Goal: Task Accomplishment & Management: Complete application form

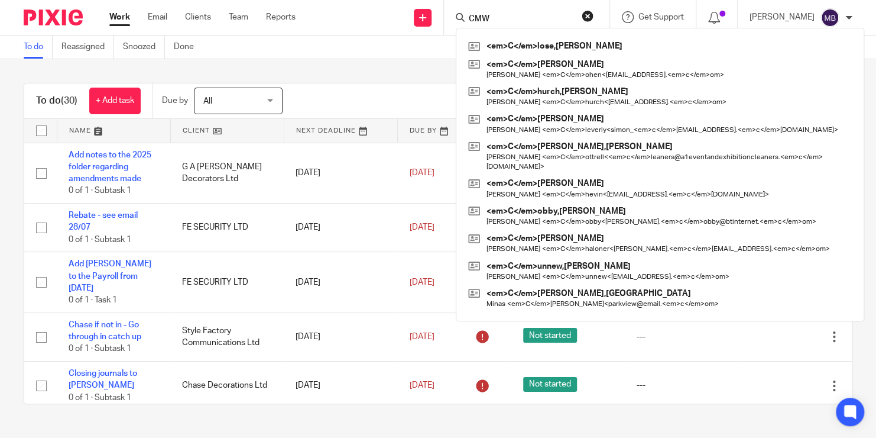
type input "CMWR"
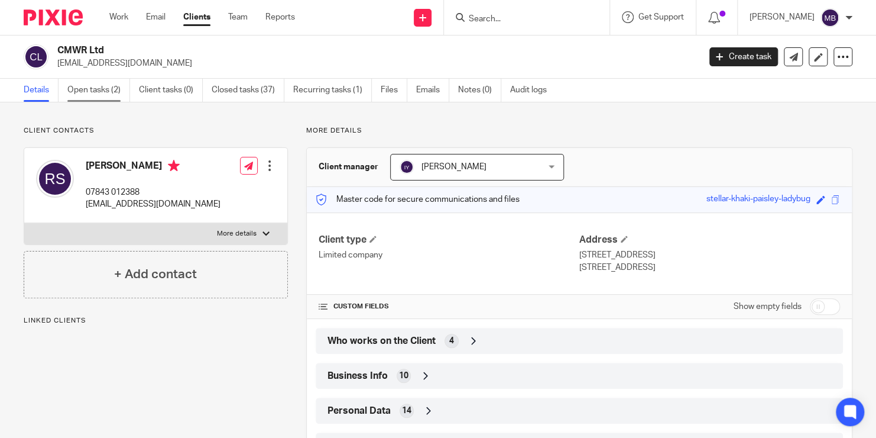
click at [88, 99] on link "Open tasks (2)" at bounding box center [98, 90] width 63 height 23
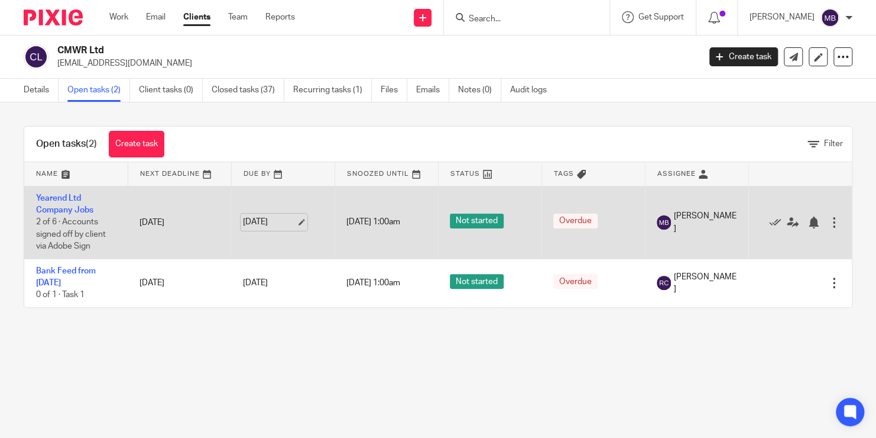
click at [271, 216] on link "[DATE]" at bounding box center [269, 222] width 53 height 12
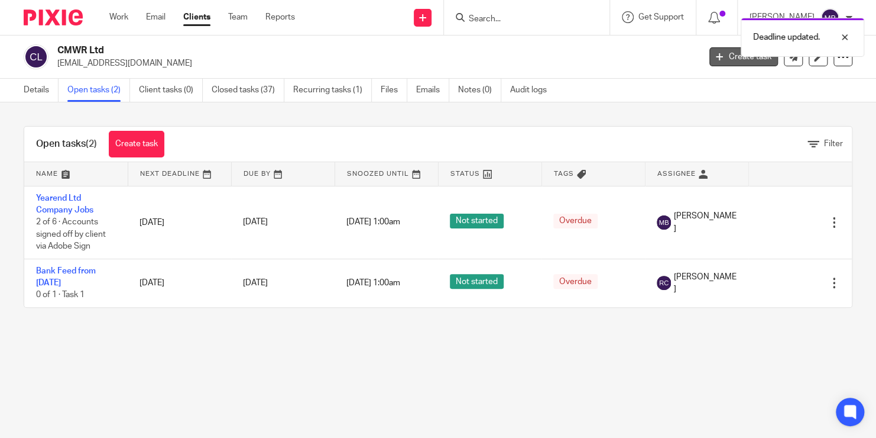
click at [729, 61] on link "Create task" at bounding box center [744, 56] width 69 height 19
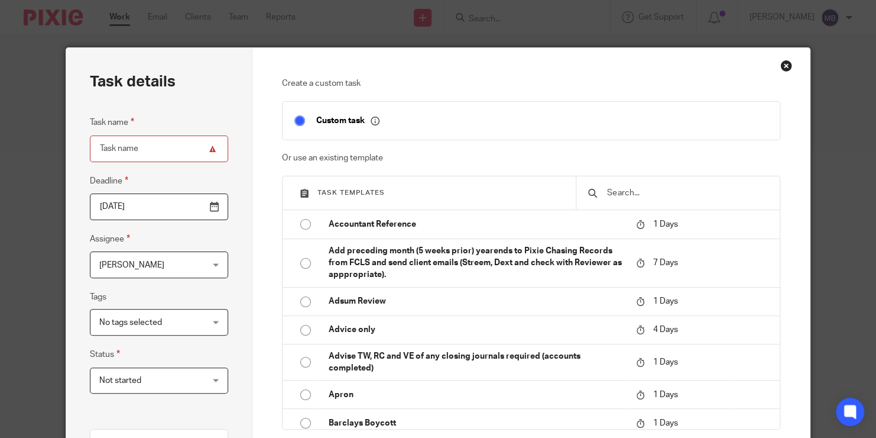
click at [635, 198] on input "text" at bounding box center [687, 192] width 162 height 13
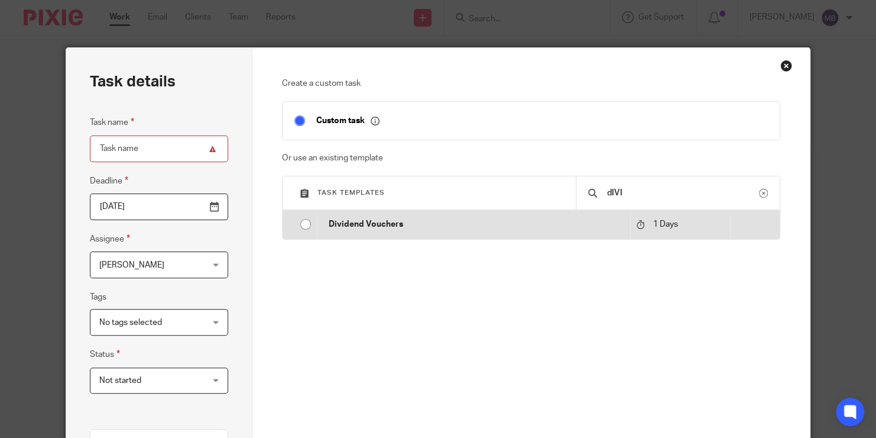
type input "dIVI"
click at [582, 211] on td "Dividend Vouchers" at bounding box center [474, 224] width 314 height 28
type input "2025-08-19"
type input "Dividend Vouchers"
checkbox input "false"
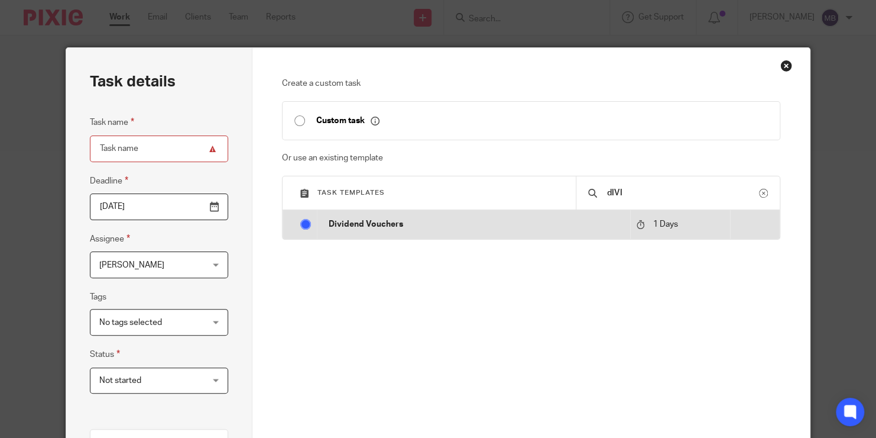
radio input "true"
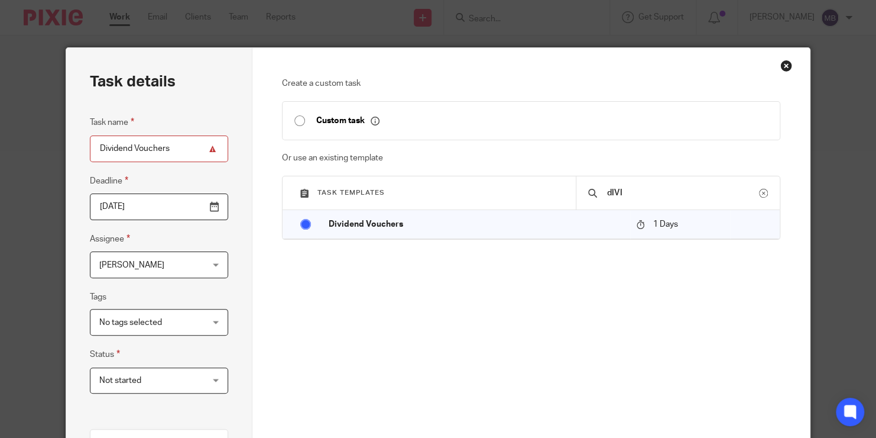
scroll to position [260, 0]
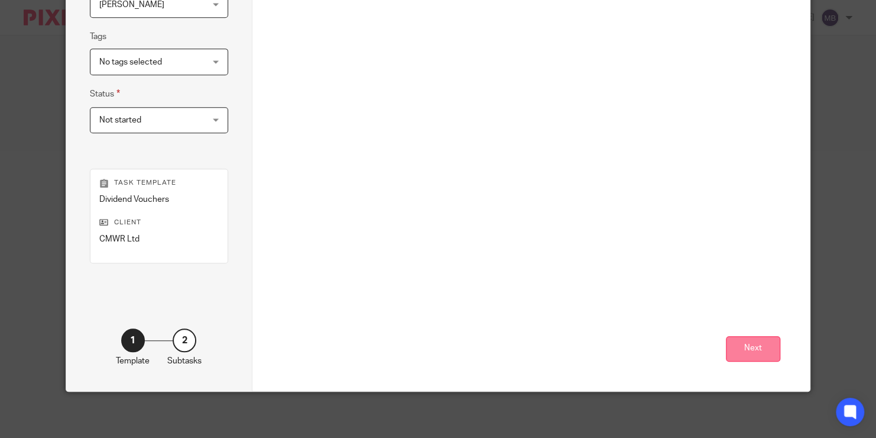
click at [746, 342] on button "Next" at bounding box center [753, 348] width 54 height 25
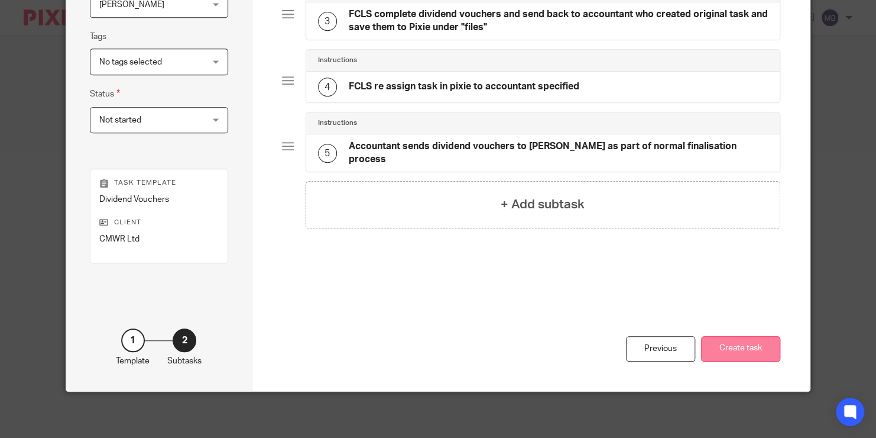
click at [743, 352] on button "Create task" at bounding box center [740, 348] width 79 height 25
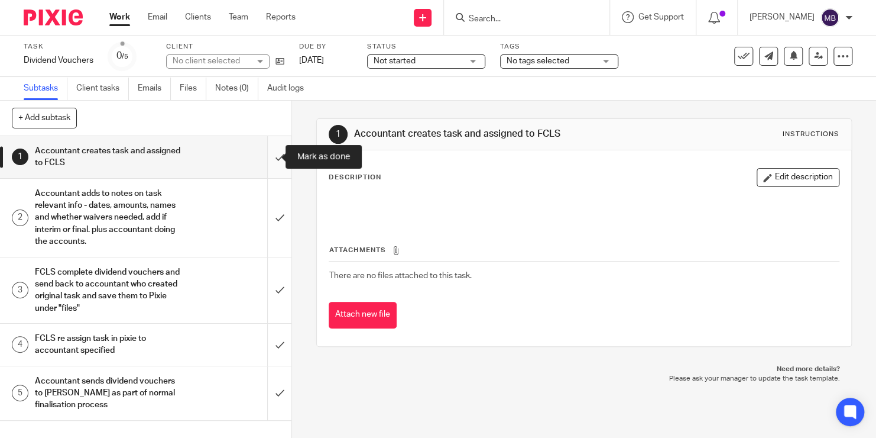
click at [262, 161] on input "submit" at bounding box center [146, 157] width 292 height 42
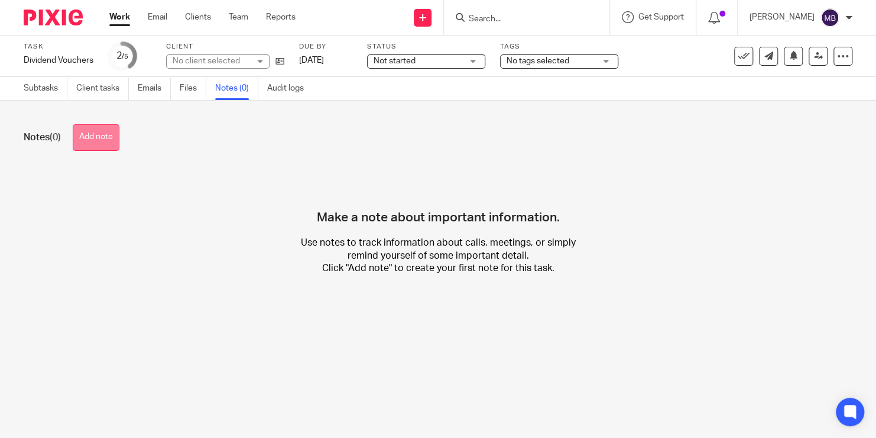
click at [109, 138] on button "Add note" at bounding box center [96, 137] width 47 height 27
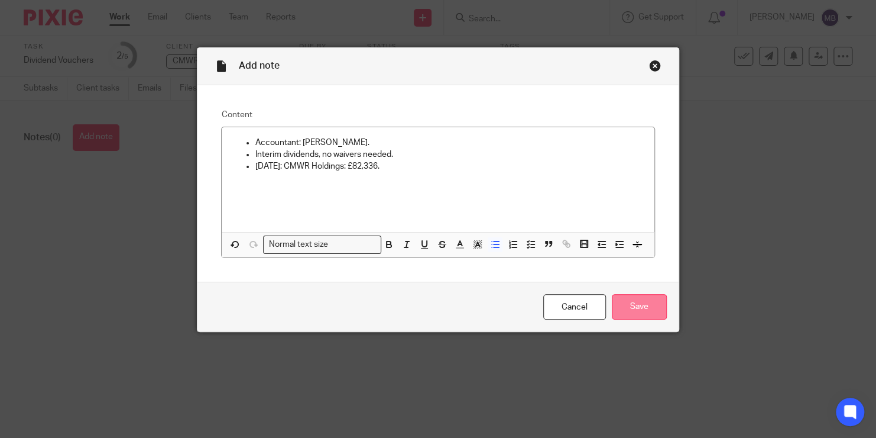
click at [625, 306] on input "Save" at bounding box center [639, 306] width 55 height 25
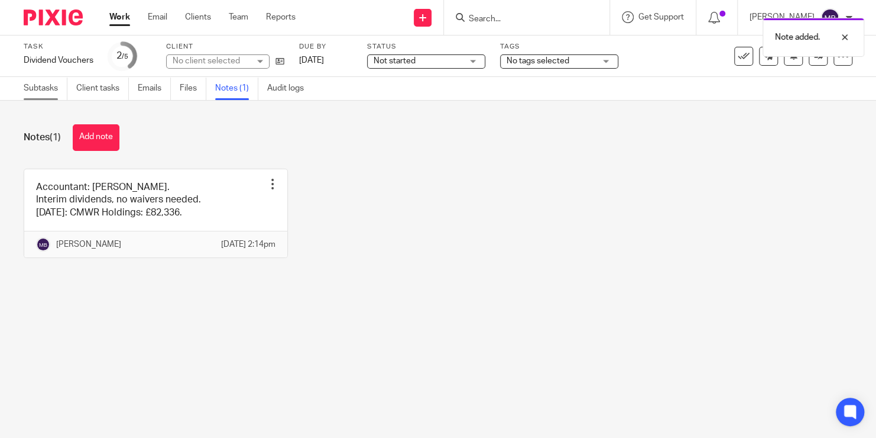
click at [43, 96] on link "Subtasks" at bounding box center [46, 88] width 44 height 23
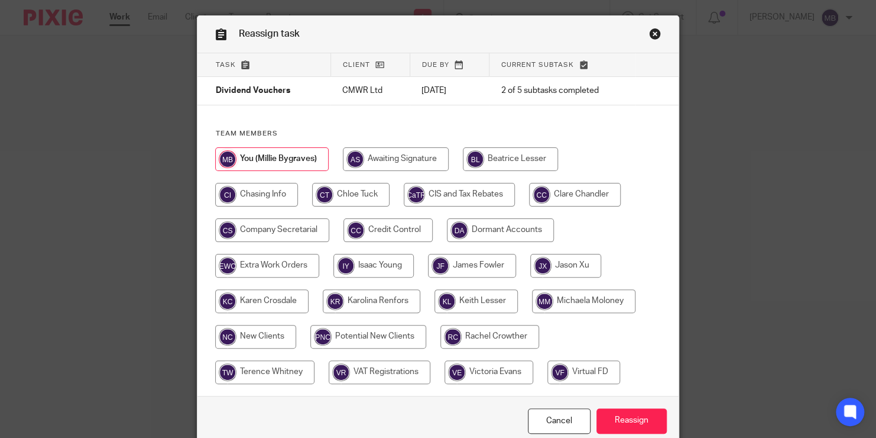
scroll to position [34, 0]
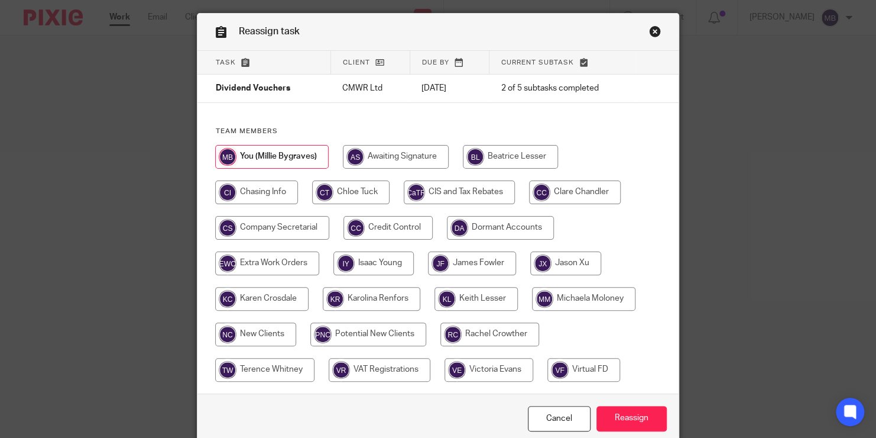
click at [283, 222] on input "radio" at bounding box center [272, 228] width 114 height 24
radio input "true"
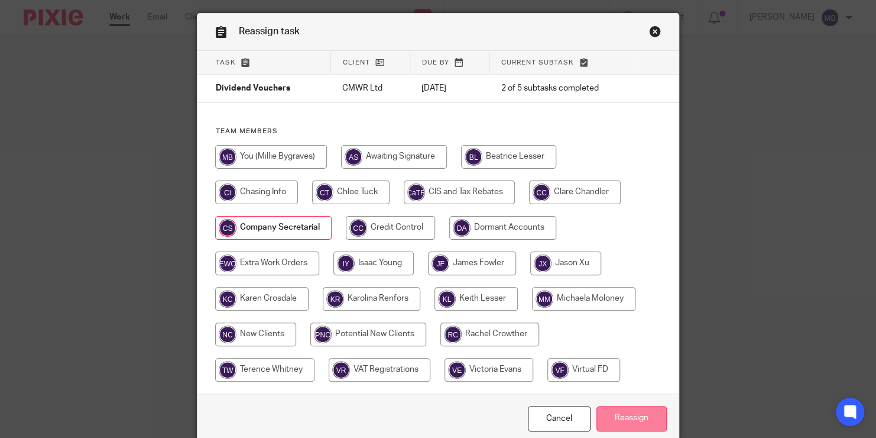
click at [622, 422] on input "Reassign" at bounding box center [632, 418] width 70 height 25
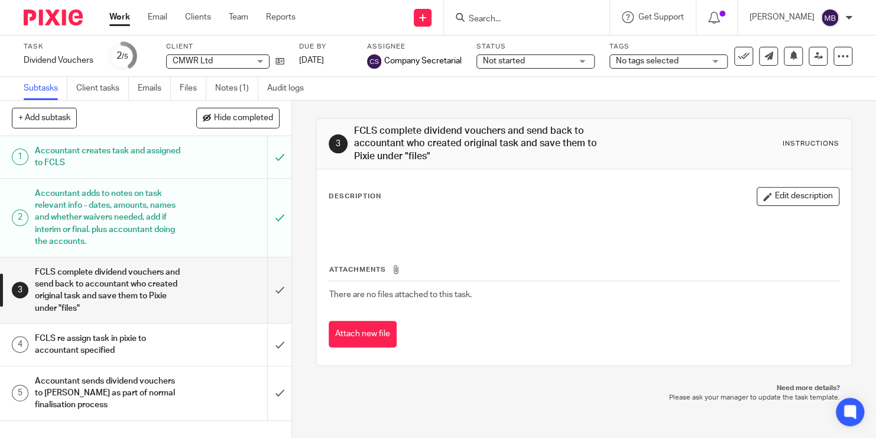
click at [495, 24] on input "Search" at bounding box center [521, 19] width 106 height 11
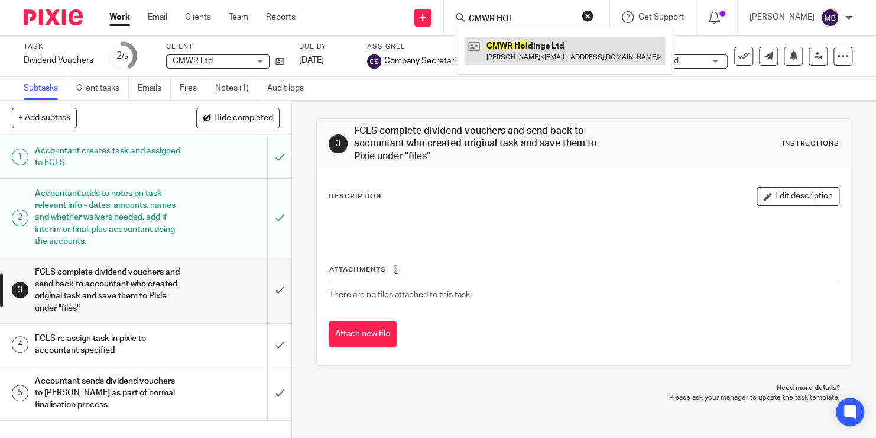
type input "CMWR HOL"
click at [512, 45] on link at bounding box center [565, 50] width 200 height 27
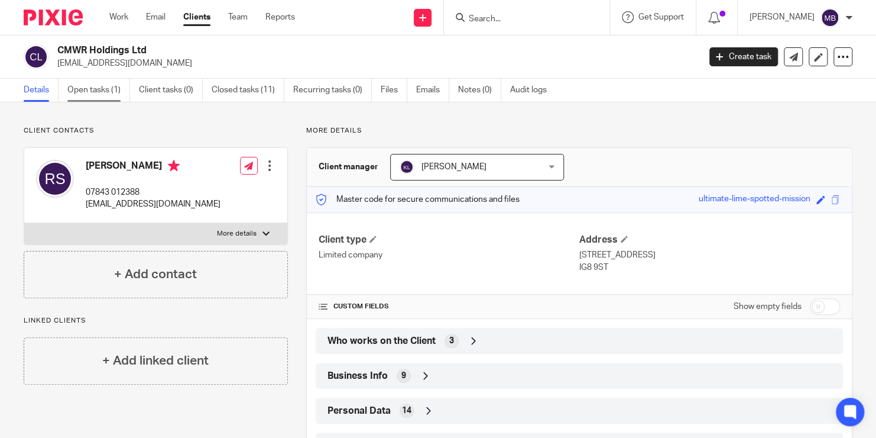
click at [114, 88] on link "Open tasks (1)" at bounding box center [98, 90] width 63 height 23
click at [90, 84] on link "Open tasks (1)" at bounding box center [98, 90] width 63 height 23
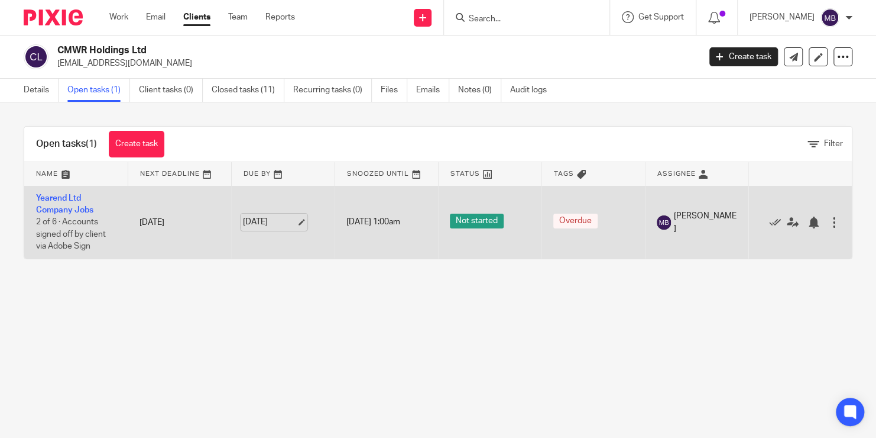
click at [273, 222] on link "[DATE]" at bounding box center [269, 222] width 53 height 12
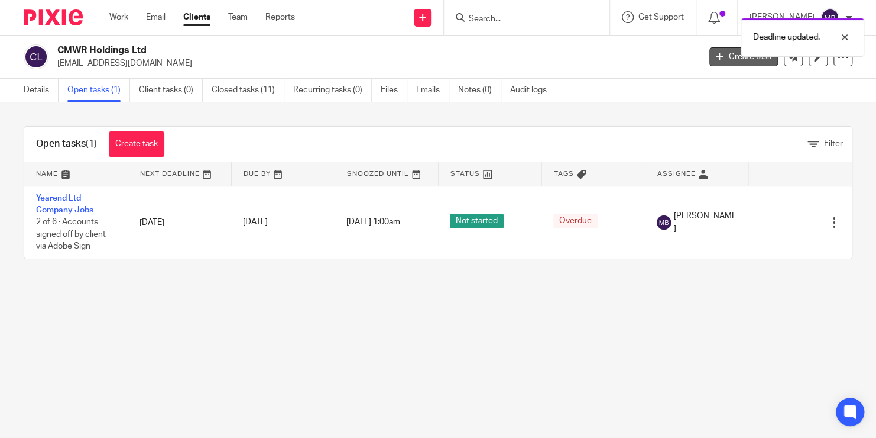
click at [710, 63] on link "Create task" at bounding box center [744, 56] width 69 height 19
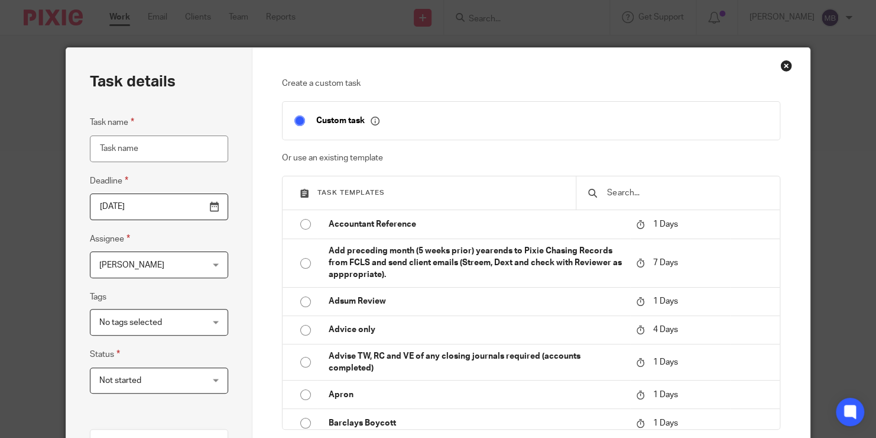
click at [620, 199] on input "text" at bounding box center [687, 192] width 162 height 13
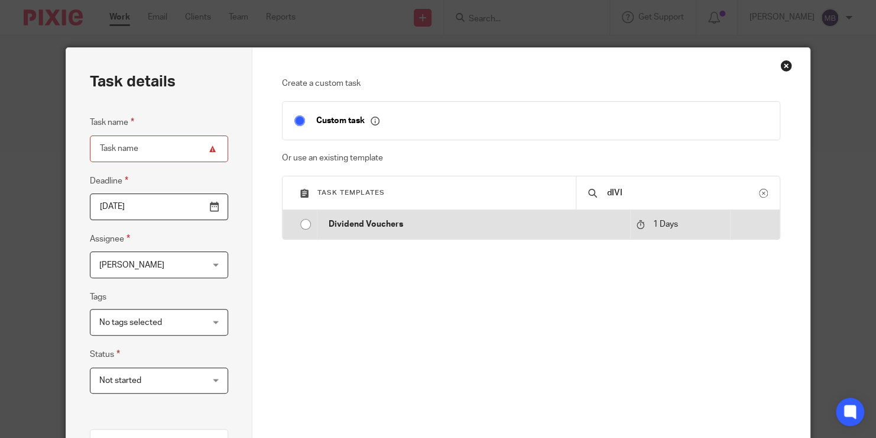
type input "dIVI"
click at [593, 212] on td "Dividend Vouchers" at bounding box center [474, 224] width 314 height 28
type input "2025-08-19"
type input "Dividend Vouchers"
checkbox input "false"
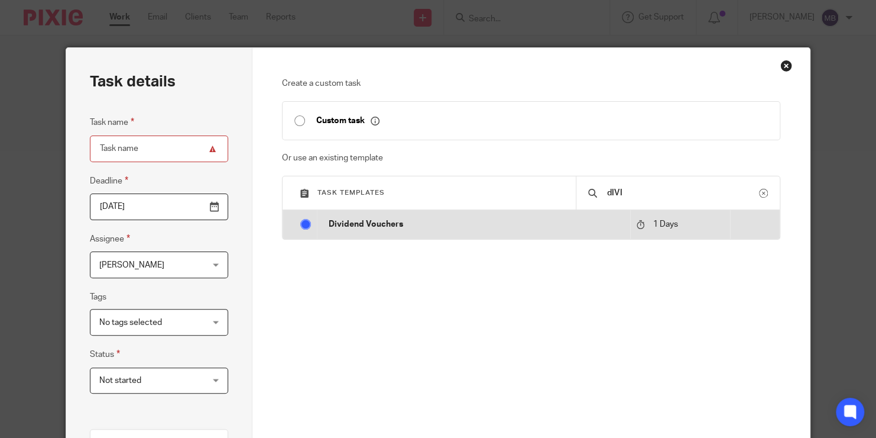
radio input "true"
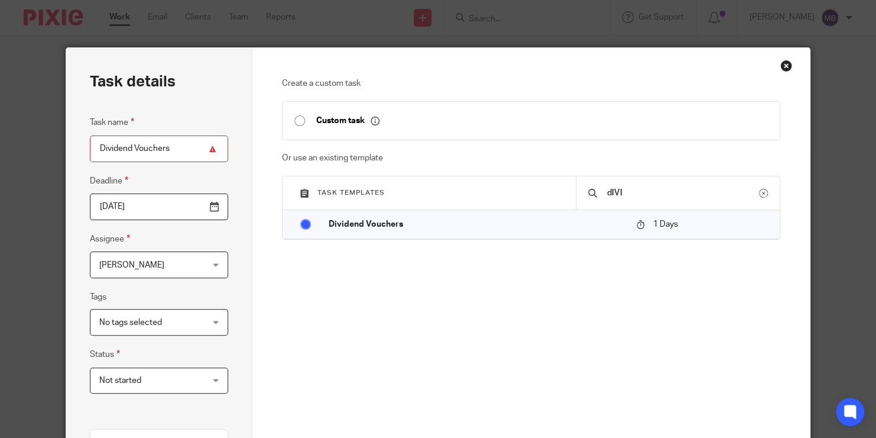
scroll to position [177, 0]
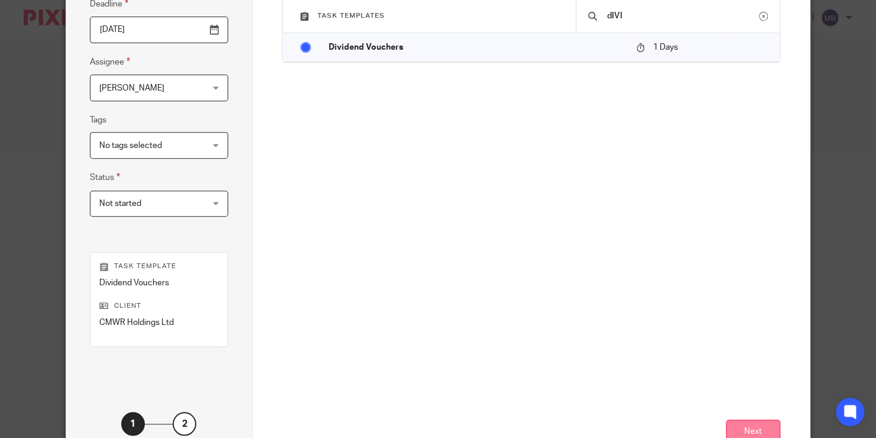
click at [765, 420] on button "Next" at bounding box center [753, 431] width 54 height 25
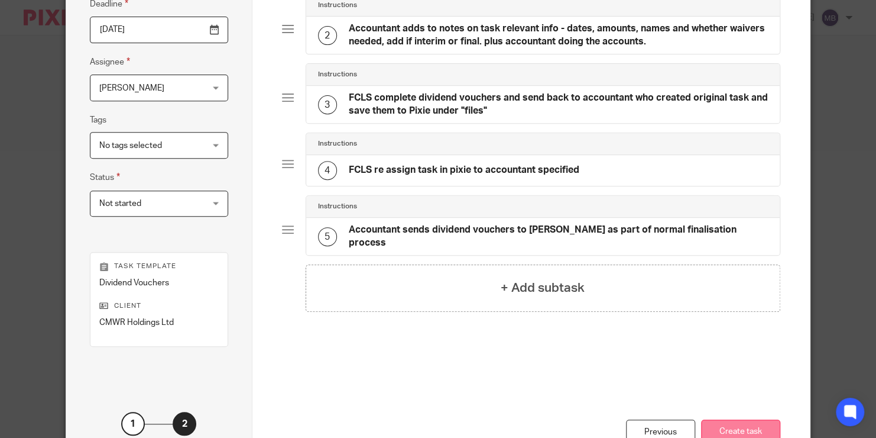
click at [762, 420] on button "Create task" at bounding box center [740, 431] width 79 height 25
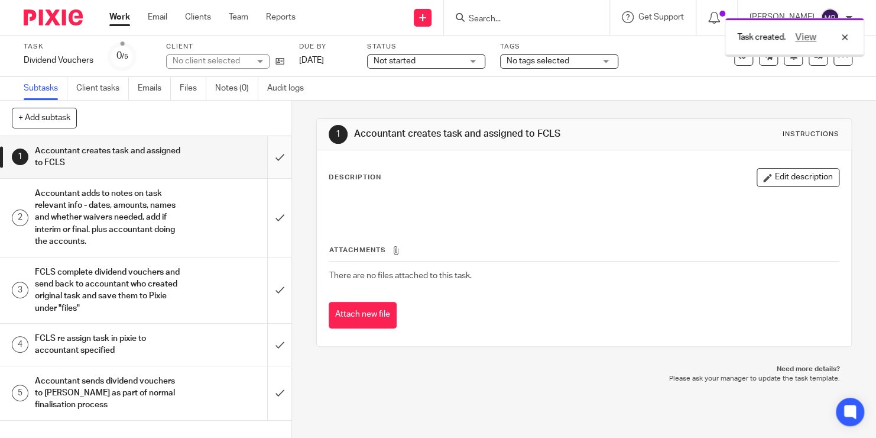
click at [261, 165] on input "submit" at bounding box center [146, 157] width 292 height 42
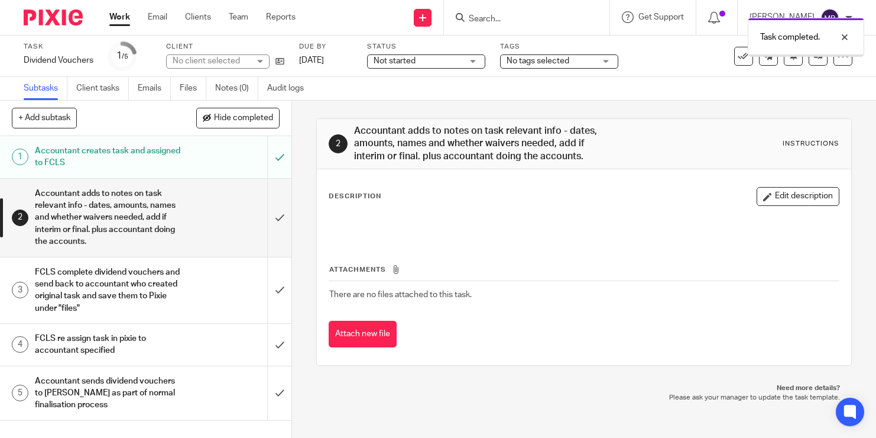
click at [261, 216] on input "submit" at bounding box center [146, 218] width 292 height 78
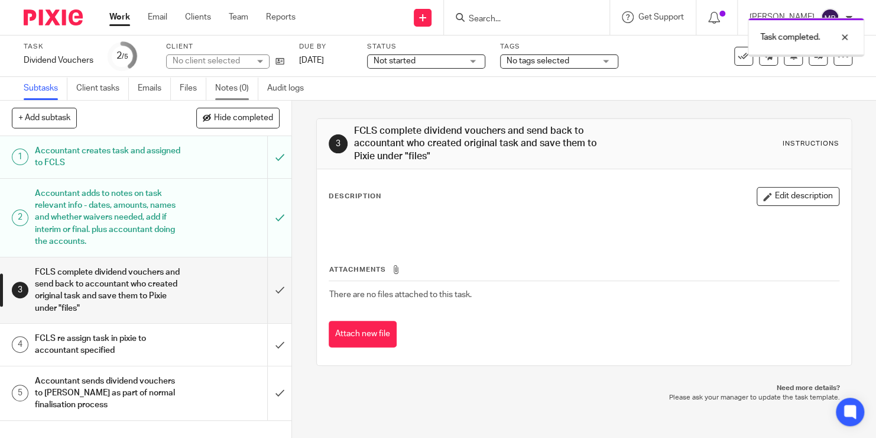
click at [234, 95] on link "Notes (0)" at bounding box center [236, 88] width 43 height 23
click at [234, 90] on link "Notes (0)" at bounding box center [236, 88] width 43 height 23
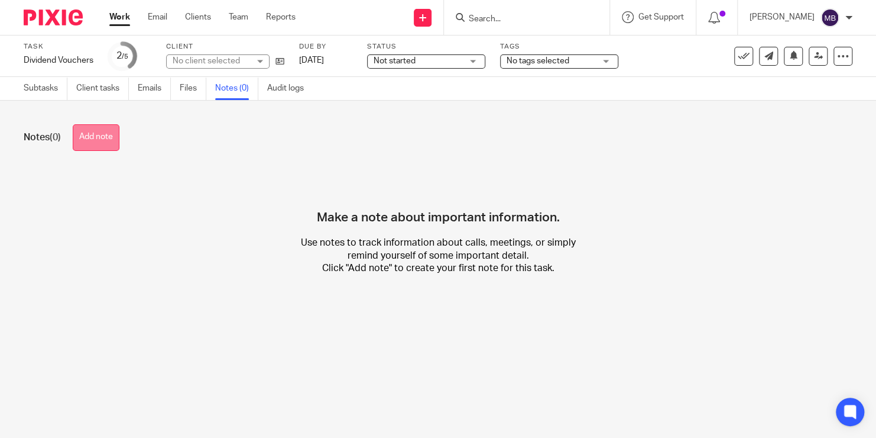
click at [105, 138] on button "Add note" at bounding box center [96, 137] width 47 height 27
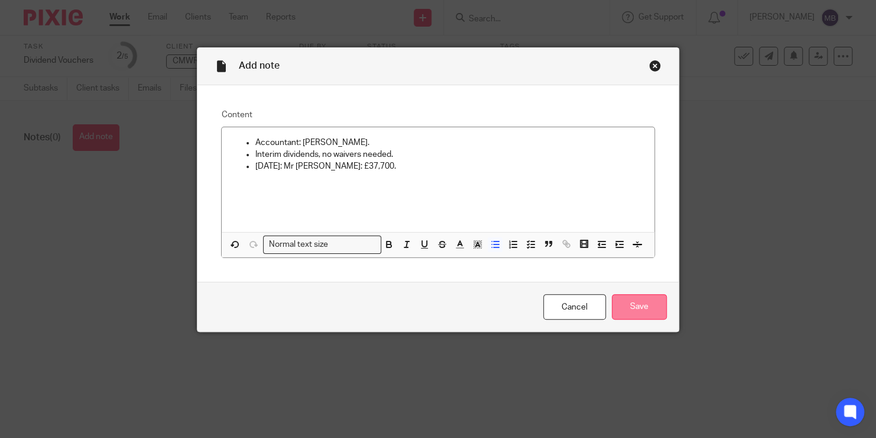
click at [645, 297] on input "Save" at bounding box center [639, 306] width 55 height 25
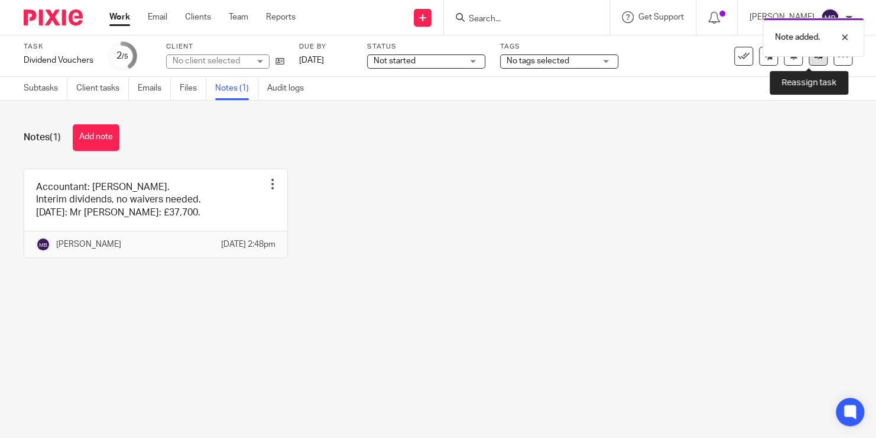
click at [814, 59] on icon at bounding box center [818, 55] width 9 height 9
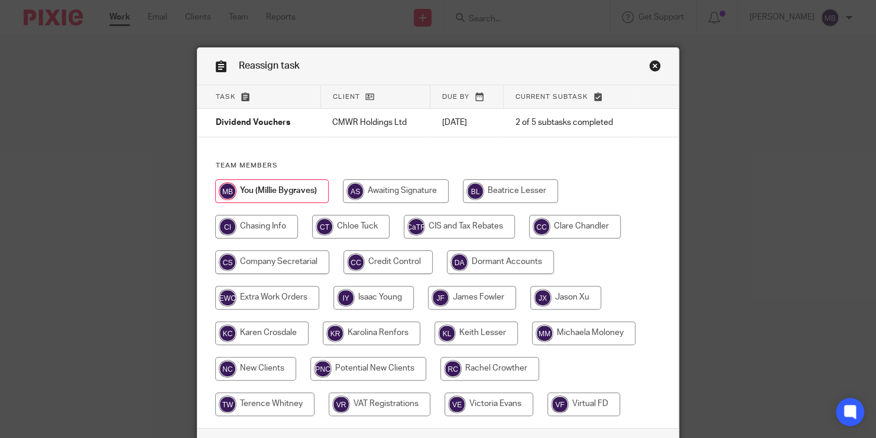
click at [306, 259] on input "radio" at bounding box center [272, 262] width 114 height 24
radio input "true"
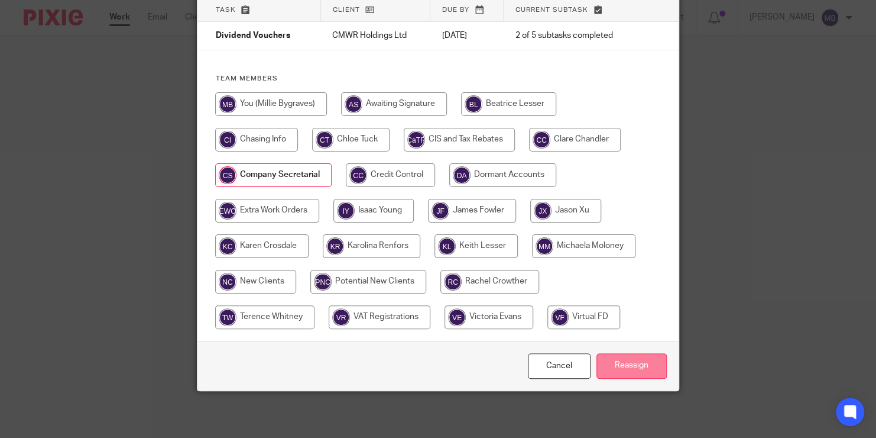
click at [619, 367] on input "Reassign" at bounding box center [632, 365] width 70 height 25
